Goal: Find specific page/section: Find specific page/section

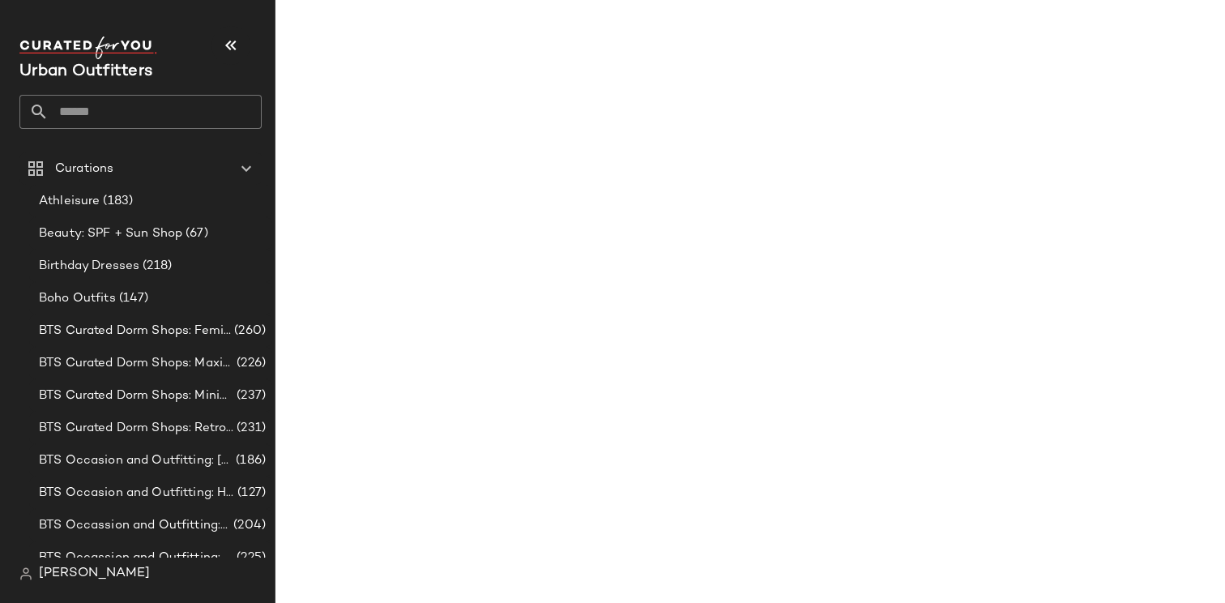
click at [67, 109] on input "text" at bounding box center [155, 112] width 213 height 34
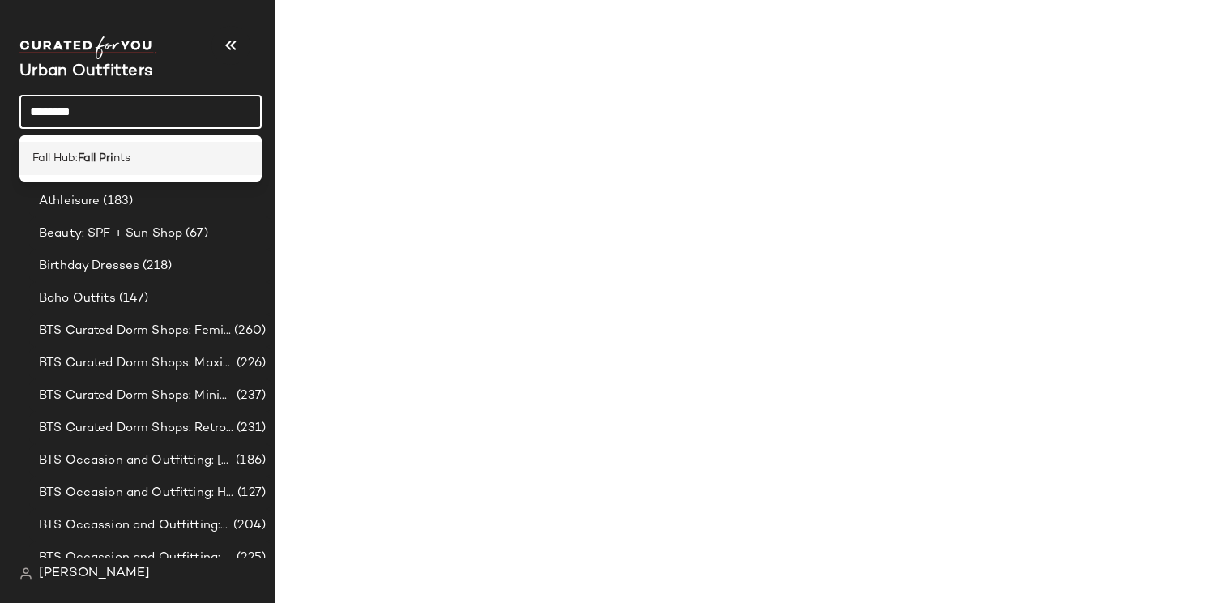
type input "********"
click at [64, 161] on span "Fall Hub:" at bounding box center [54, 158] width 45 height 17
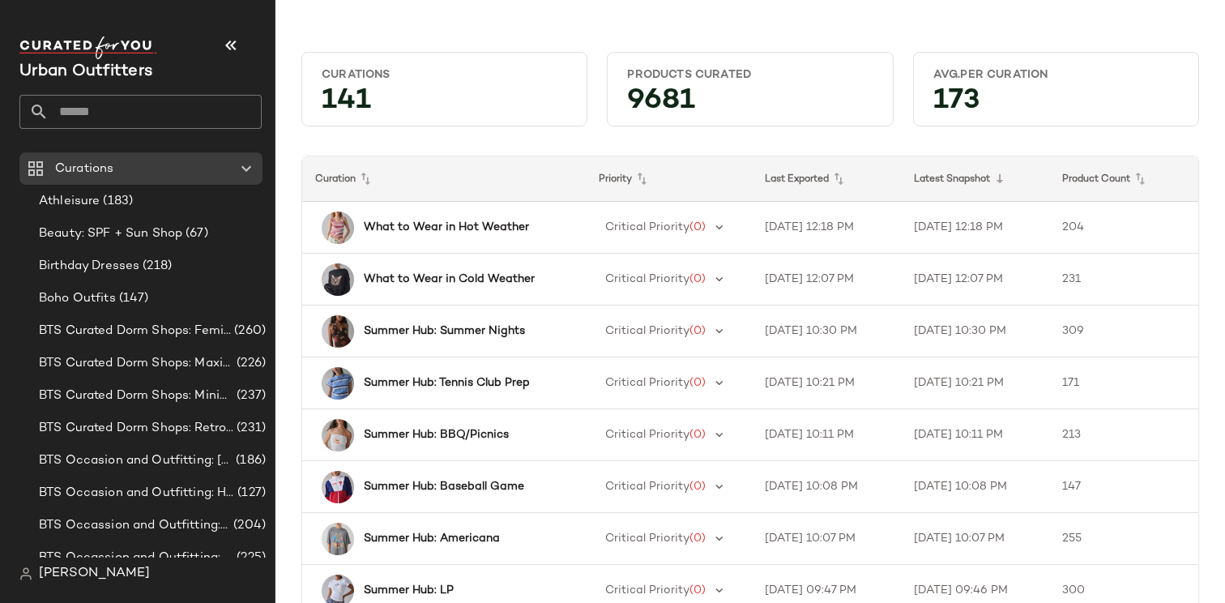
click at [131, 116] on input "text" at bounding box center [155, 112] width 213 height 34
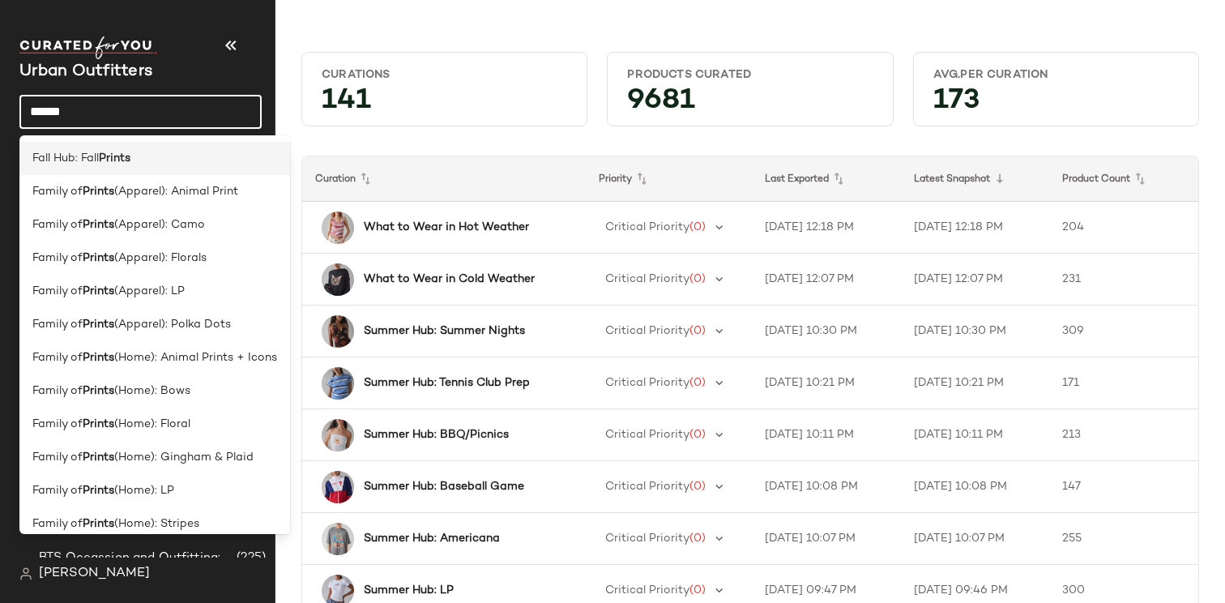
type input "******"
click at [83, 161] on span "Fall Hub: Fall" at bounding box center [65, 158] width 66 height 17
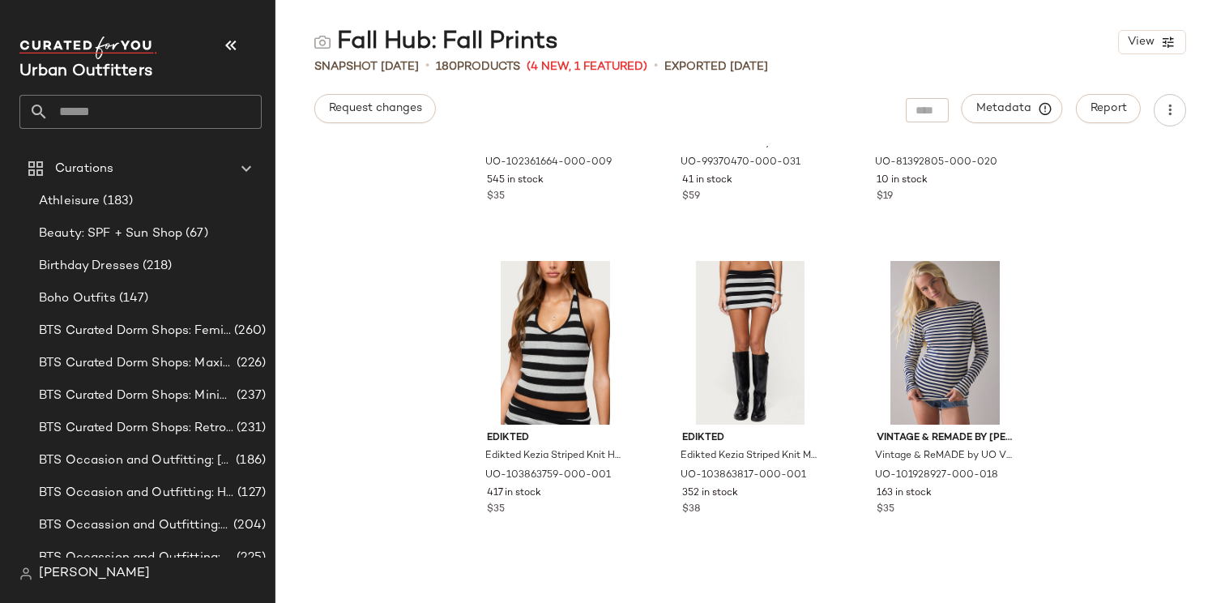
scroll to position [2731, 0]
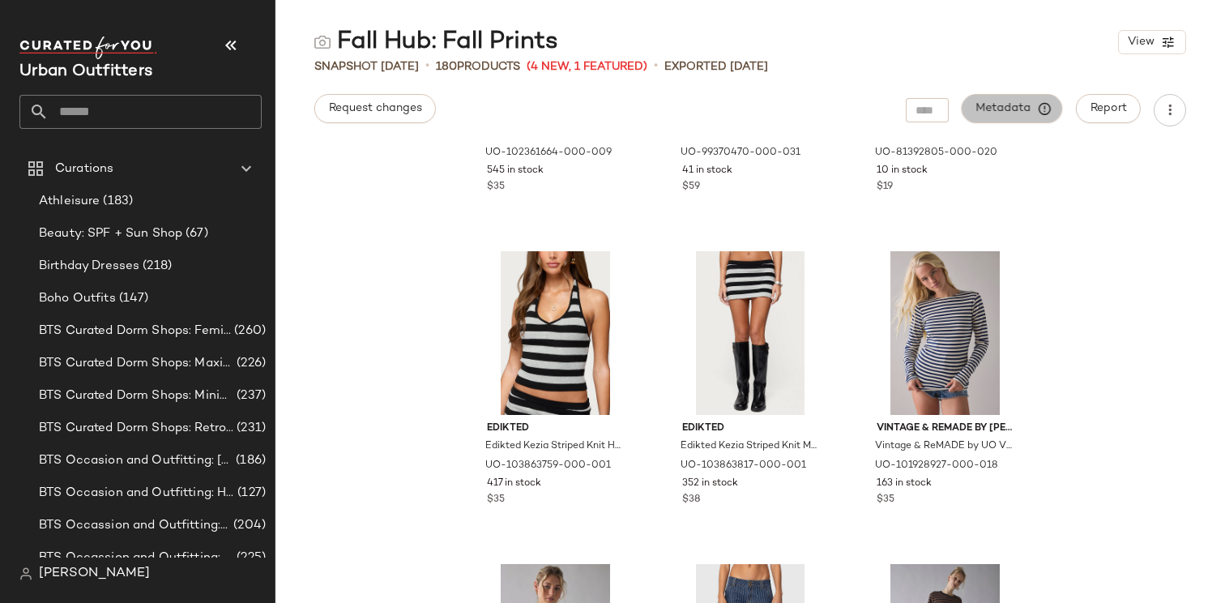
click at [994, 122] on button "Metadata" at bounding box center [1012, 108] width 101 height 29
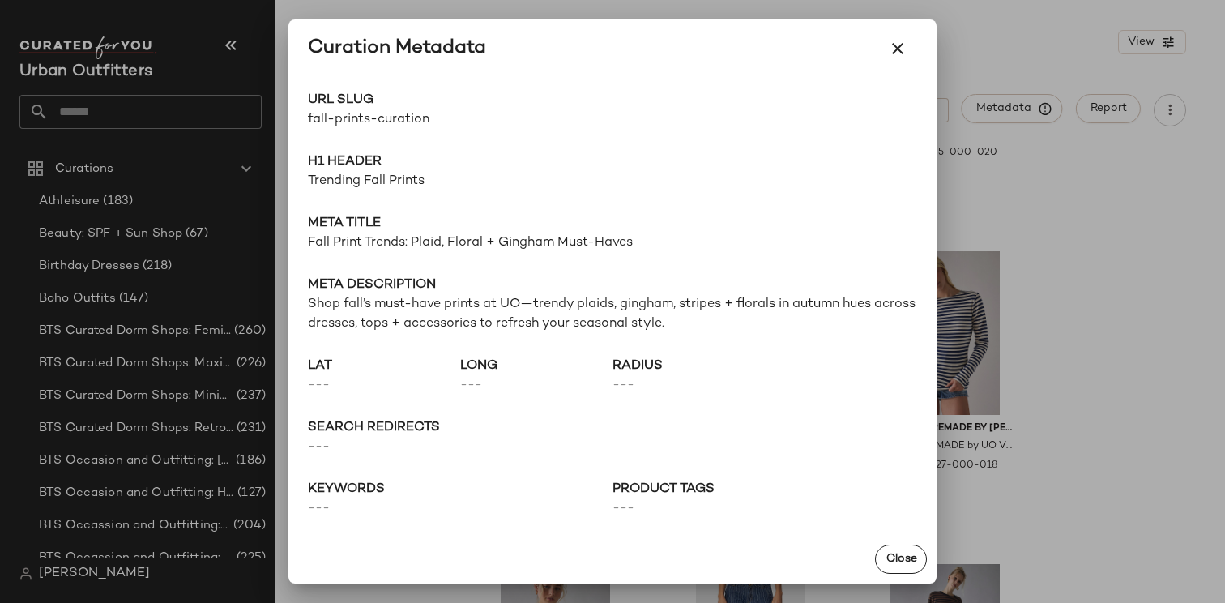
click at [439, 302] on span "Shop fall’s must-have prints at UO—trendy plaids, gingham, stripes + florals in…" at bounding box center [612, 314] width 609 height 39
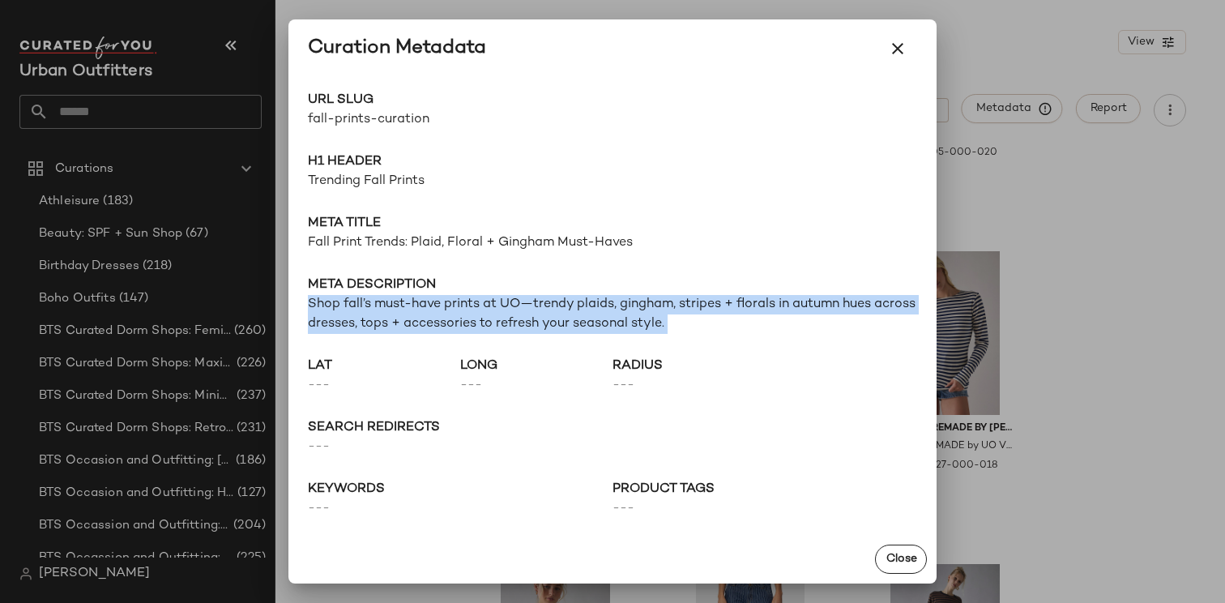
click at [439, 302] on span "Shop fall’s must-have prints at UO—trendy plaids, gingham, stripes + florals in…" at bounding box center [612, 314] width 609 height 39
click at [901, 48] on icon "button" at bounding box center [897, 48] width 19 height 19
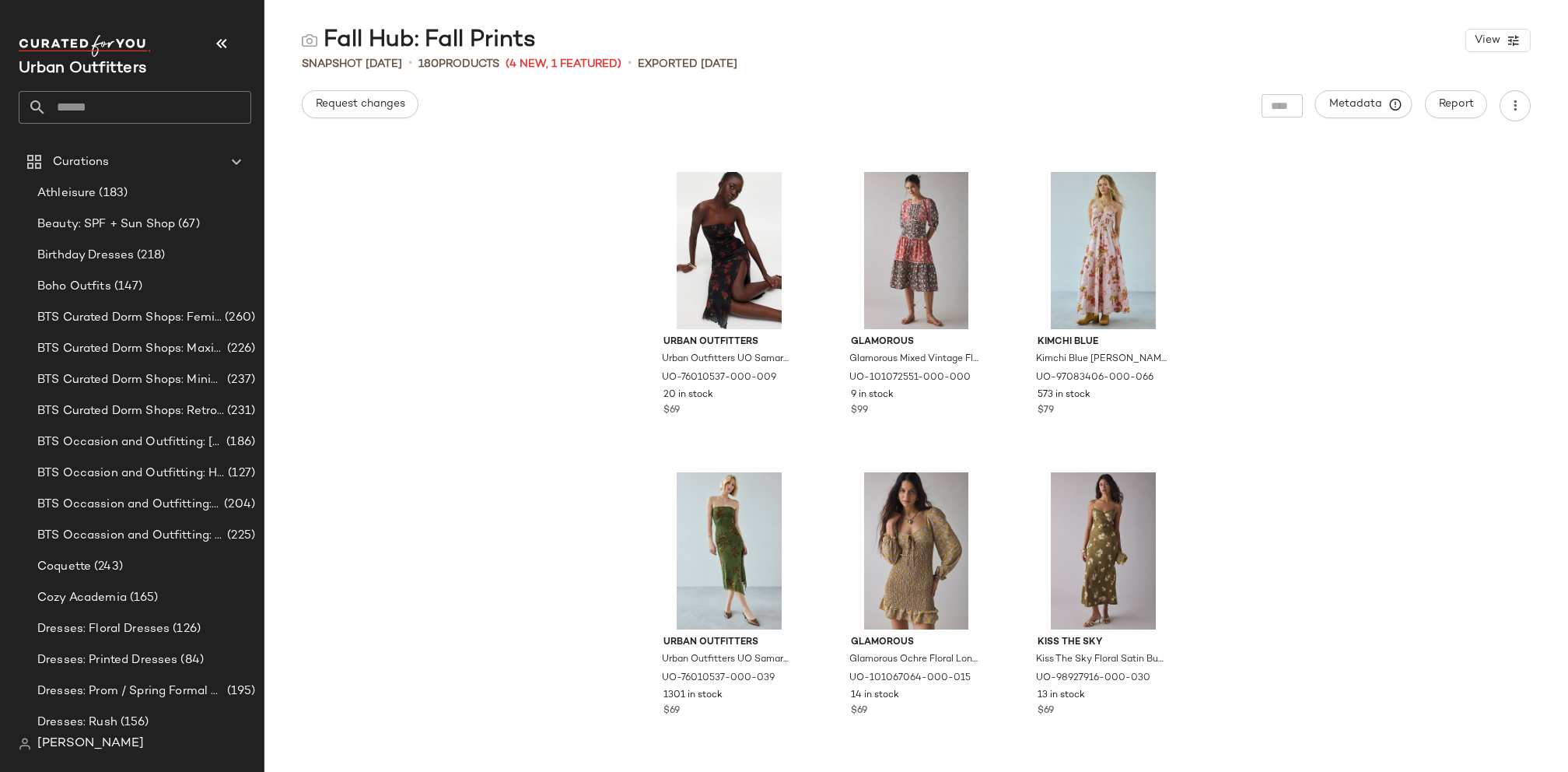
scroll to position [17117, 0]
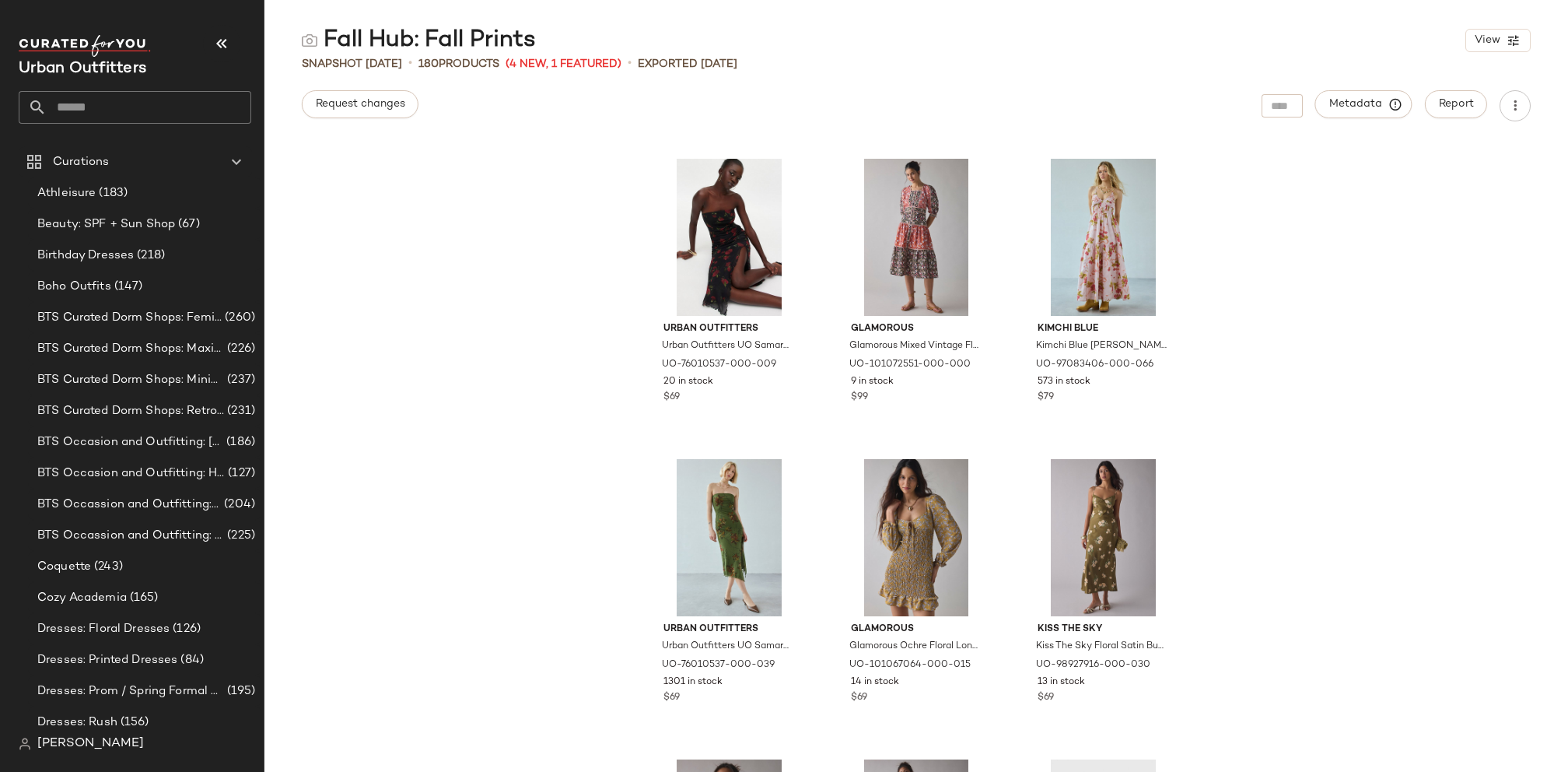
drag, startPoint x: 603, startPoint y: 73, endPoint x: 814, endPoint y: 499, distance: 475.4
click at [814, 499] on div "Fall Hub: Fall Prints View Snapshot [DATE] • 180 Products (4 New, 1 Featured) •…" at bounding box center [916, 398] width 1304 height 747
click at [563, 407] on div "Urban Outfitters Urban Outfitters UO Samara Mesh Strapless Midi Dress in Black,…" at bounding box center [916, 456] width 1304 height 632
